Goal: Task Accomplishment & Management: Use online tool/utility

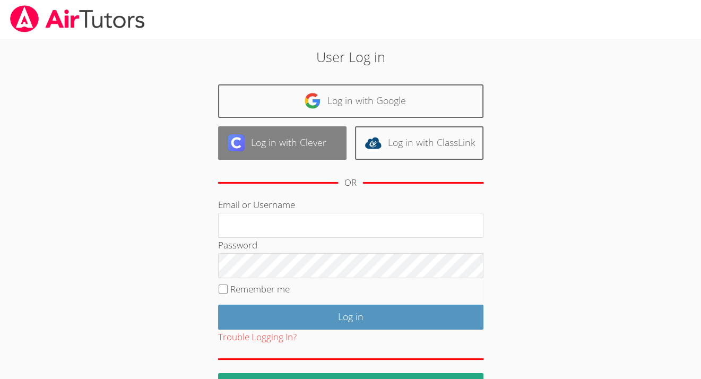
click at [275, 148] on link "Log in with Clever" at bounding box center [282, 142] width 128 height 33
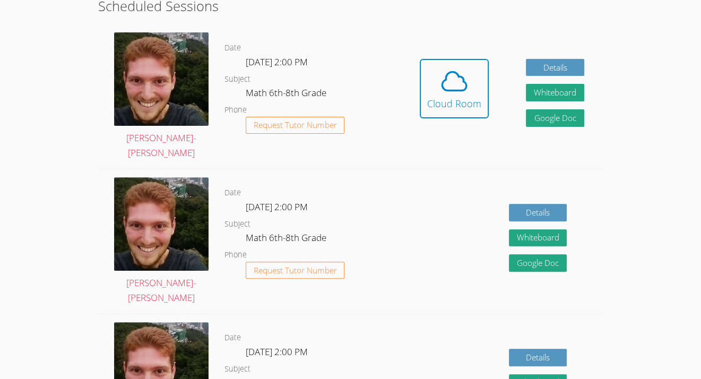
scroll to position [282, 0]
click at [450, 86] on icon at bounding box center [454, 81] width 30 height 30
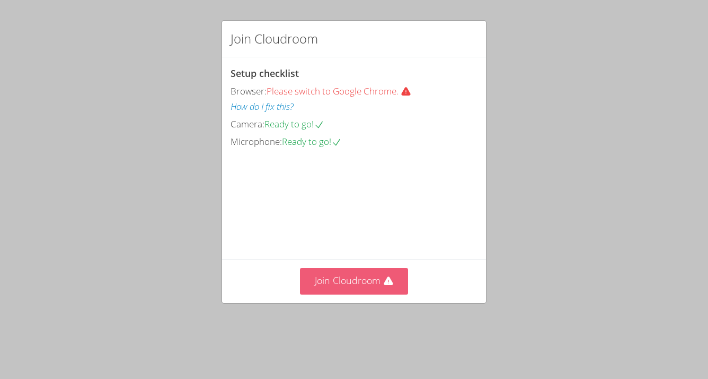
click at [342, 294] on button "Join Cloudroom" at bounding box center [354, 281] width 109 height 26
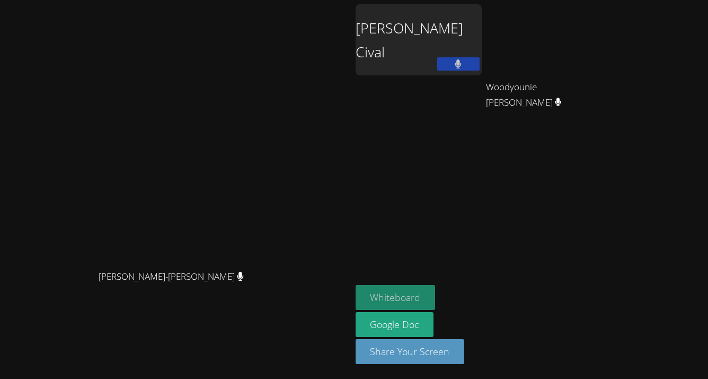
click at [436, 288] on button "Whiteboard" at bounding box center [396, 297] width 80 height 25
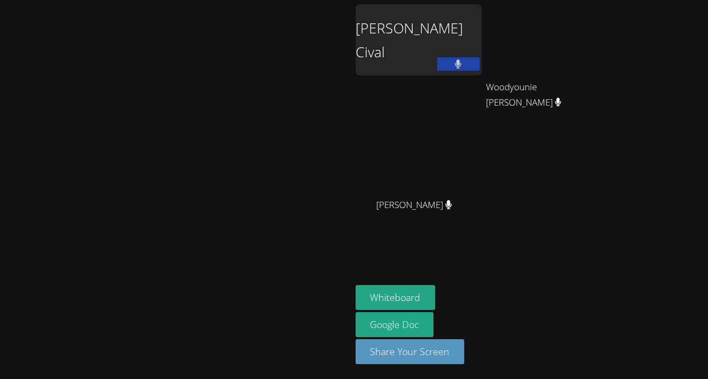
click at [612, 148] on div "[PERSON_NAME] Cival [PERSON_NAME] [PERSON_NAME] [PERSON_NAME]" at bounding box center [484, 119] width 257 height 231
click at [482, 61] on div "[PERSON_NAME] Cival" at bounding box center [419, 39] width 126 height 71
click at [482, 58] on div "[PERSON_NAME] Cival" at bounding box center [419, 39] width 126 height 71
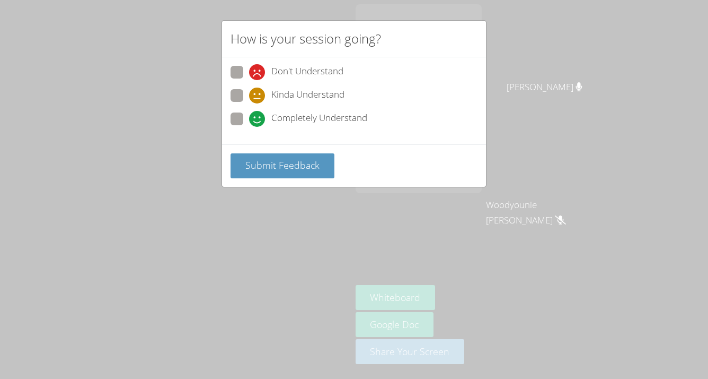
click at [249, 127] on span at bounding box center [249, 127] width 0 height 0
click at [249, 112] on input "Completely Understand" at bounding box center [253, 116] width 9 height 9
radio input "true"
click at [273, 170] on span "Submit Feedback" at bounding box center [283, 165] width 74 height 13
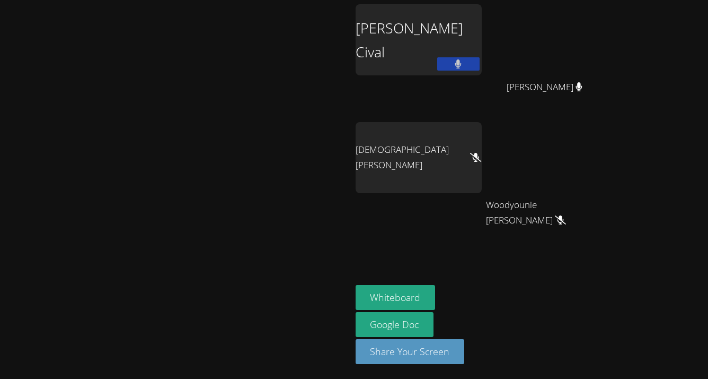
click at [480, 60] on button at bounding box center [458, 63] width 42 height 13
click at [464, 60] on icon at bounding box center [458, 63] width 11 height 9
click at [480, 68] on button at bounding box center [458, 63] width 42 height 13
